Goal: Information Seeking & Learning: Learn about a topic

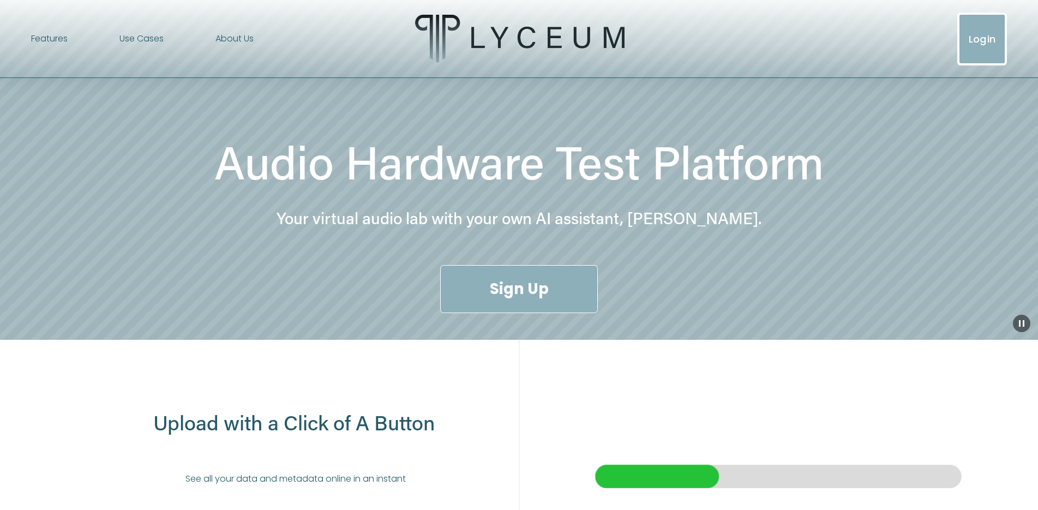
click at [227, 39] on link "About Us" at bounding box center [235, 38] width 38 height 17
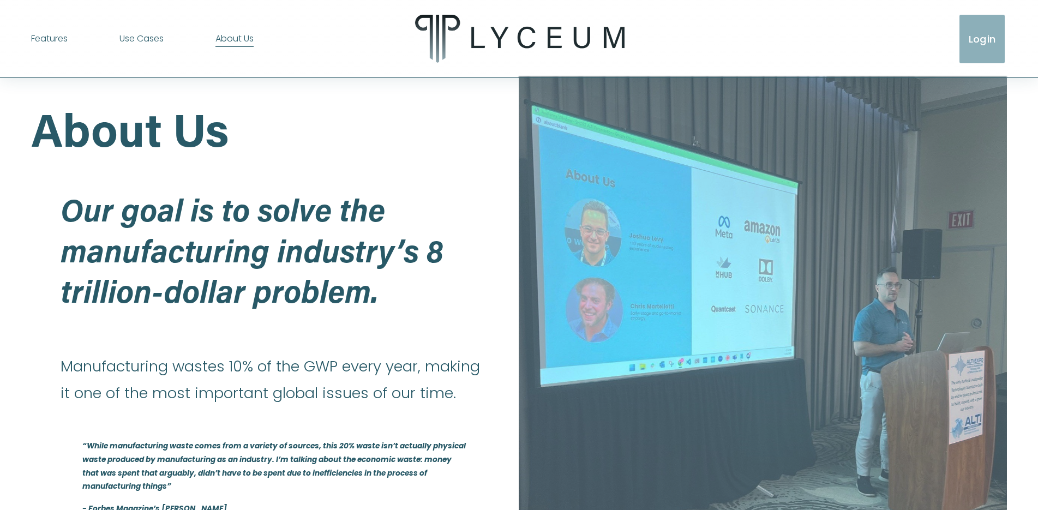
click at [140, 39] on span "Use Cases" at bounding box center [141, 39] width 44 height 16
click at [0, 0] on span "Audio Precision" at bounding box center [0, 0] width 0 height 0
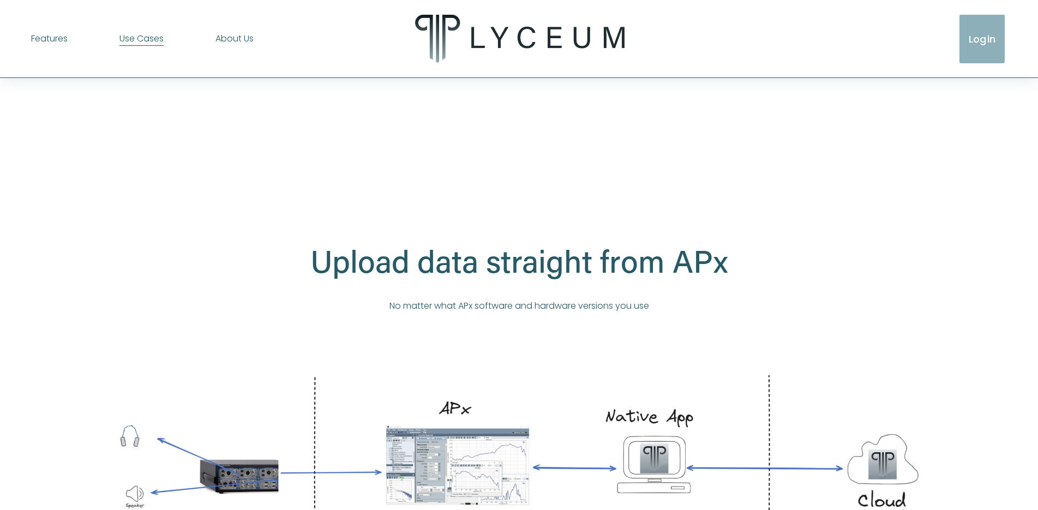
click at [0, 0] on span "Manufacturing" at bounding box center [0, 0] width 0 height 0
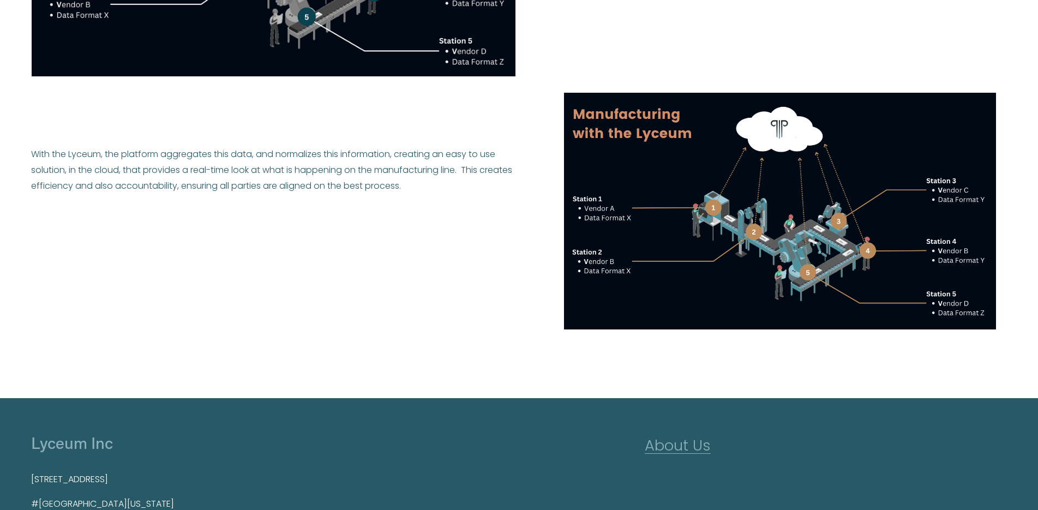
scroll to position [385, 0]
